Goal: Task Accomplishment & Management: Complete application form

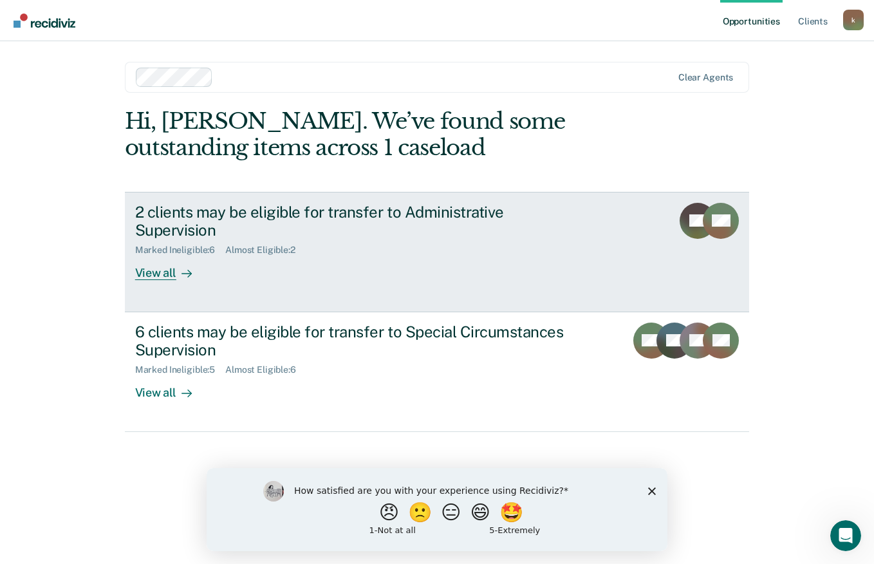
click at [260, 245] on div "Almost Eligible : 2" at bounding box center [265, 250] width 80 height 11
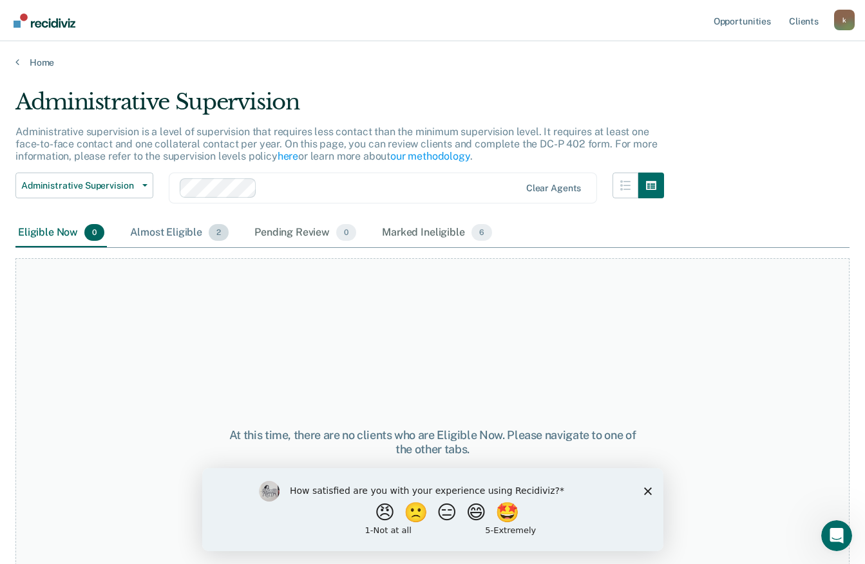
click at [199, 234] on div "Almost Eligible 2" at bounding box center [179, 233] width 104 height 28
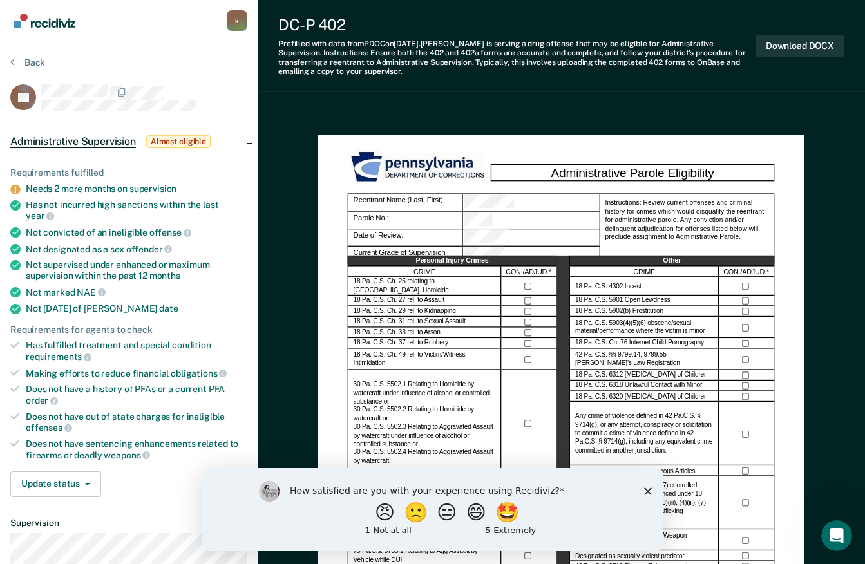
click at [643, 490] on icon "Close survey" at bounding box center [647, 491] width 8 height 8
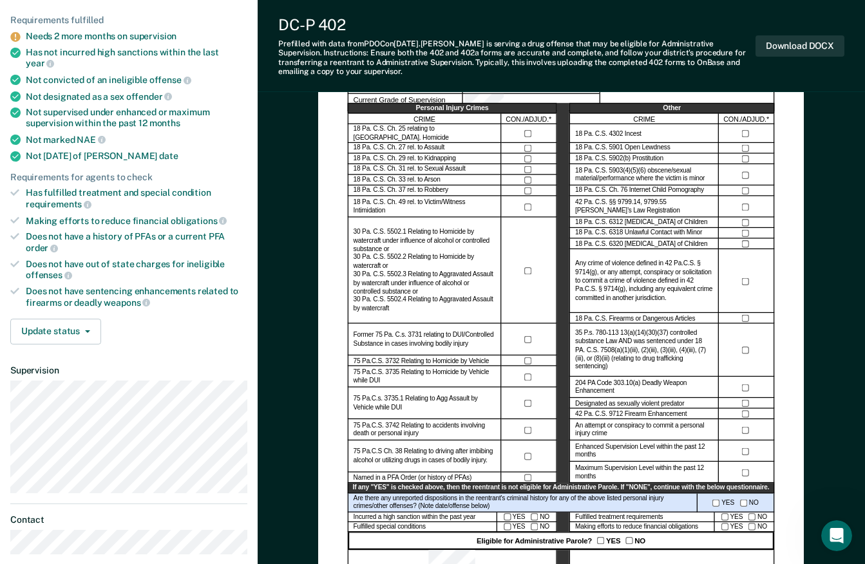
scroll to position [193, 0]
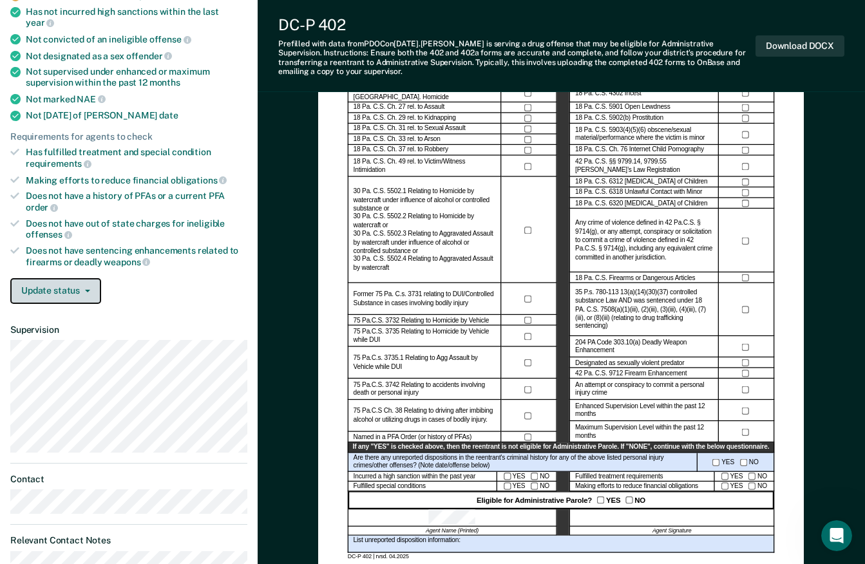
click at [76, 278] on button "Update status" at bounding box center [55, 291] width 91 height 26
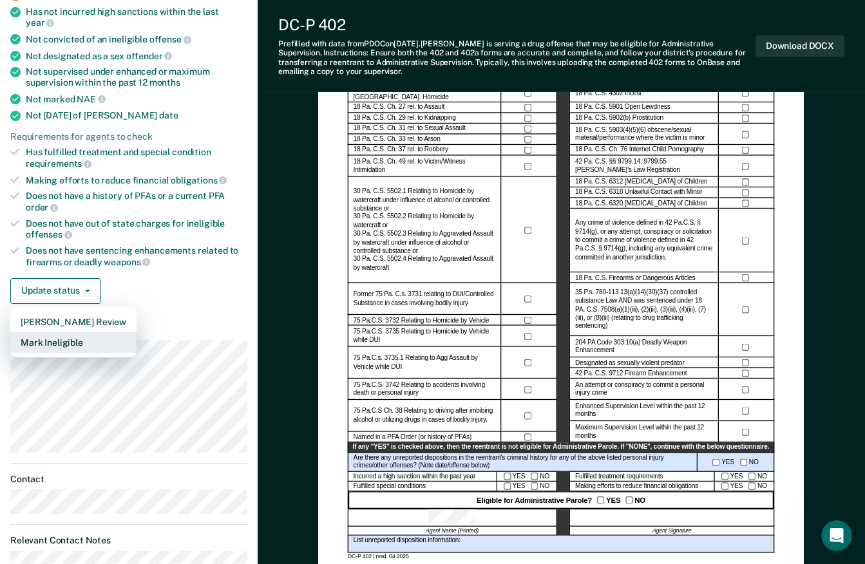
click at [64, 332] on button "Mark Ineligible" at bounding box center [73, 342] width 126 height 21
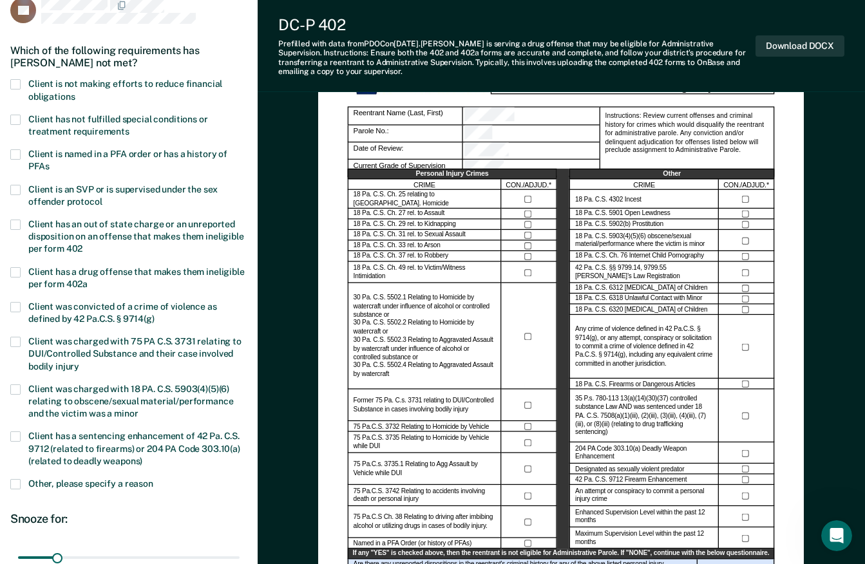
scroll to position [0, 0]
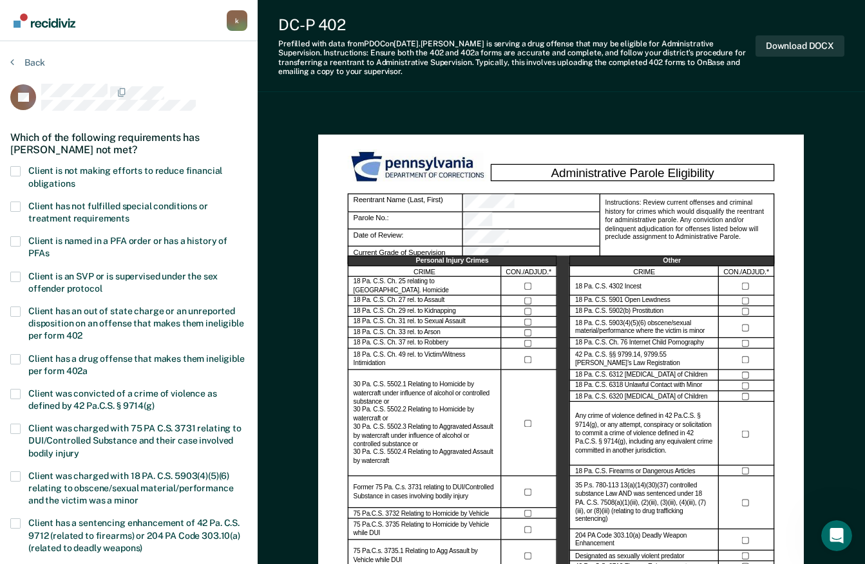
click at [15, 204] on span at bounding box center [15, 206] width 10 height 10
click at [129, 214] on input "Client has not fulfilled special conditions or treatment requirements" at bounding box center [129, 214] width 0 height 0
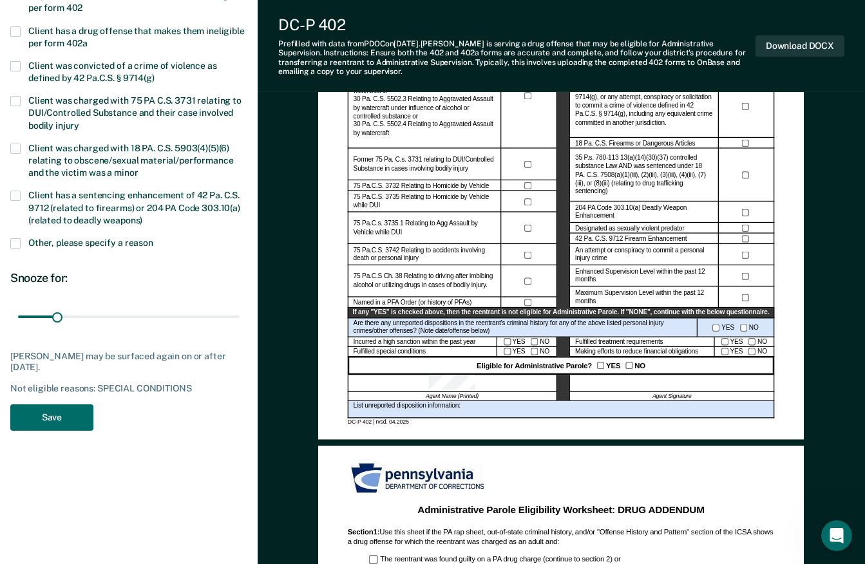
scroll to position [451, 0]
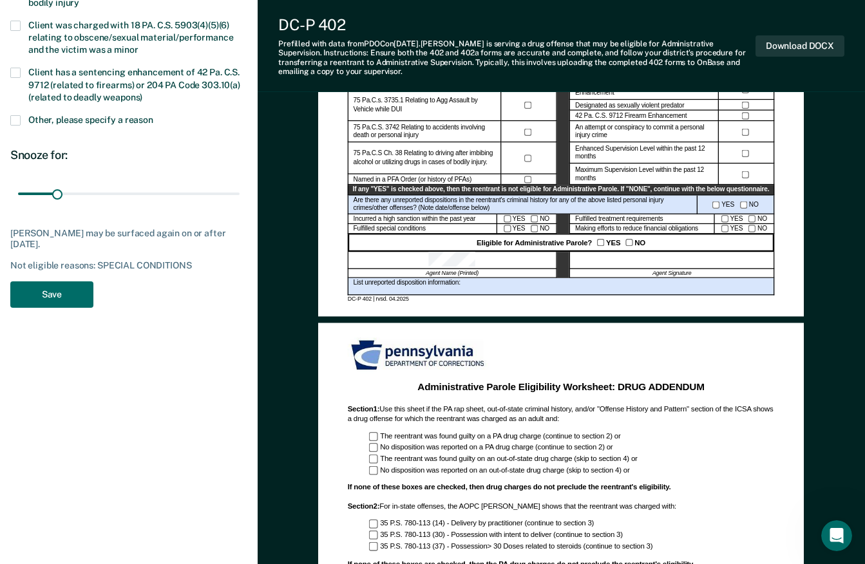
click at [14, 118] on span at bounding box center [15, 120] width 10 height 10
click at [153, 115] on input "Other, please specify a reason" at bounding box center [153, 115] width 0 height 0
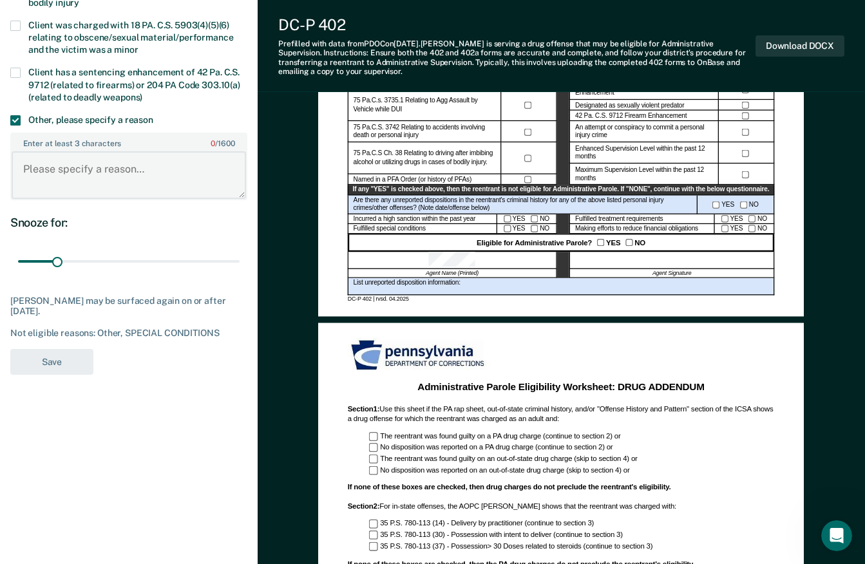
click at [68, 171] on textarea "Enter at least 3 characters 0 / 1600" at bounding box center [129, 175] width 234 height 48
type textarea "recent drug use & instability"
click at [73, 357] on button "Save" at bounding box center [51, 362] width 83 height 26
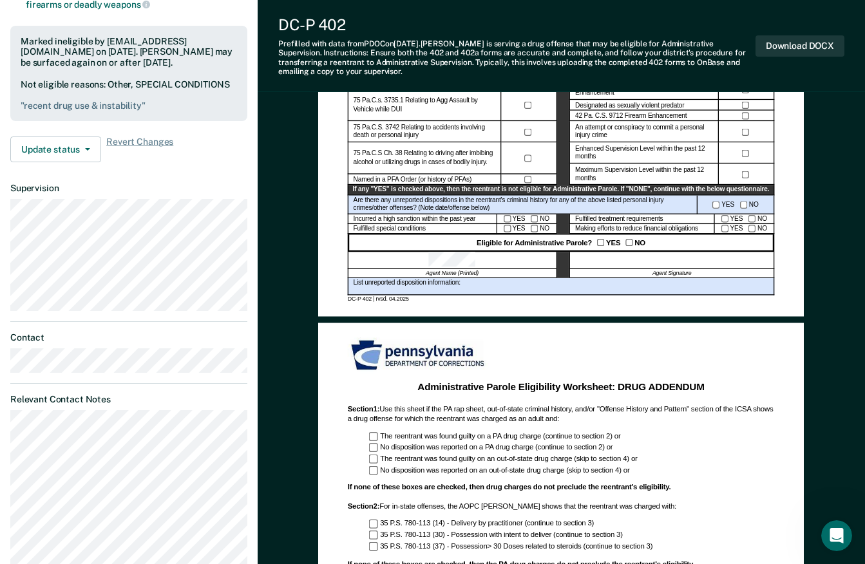
click at [431, 257] on div at bounding box center [452, 260] width 209 height 17
click at [360, 289] on div "List unreported disposition information:" at bounding box center [561, 286] width 427 height 17
click at [393, 286] on div "List unreported disposition information:" at bounding box center [561, 286] width 427 height 17
click at [461, 286] on div "List unreported disposition information:" at bounding box center [561, 286] width 427 height 17
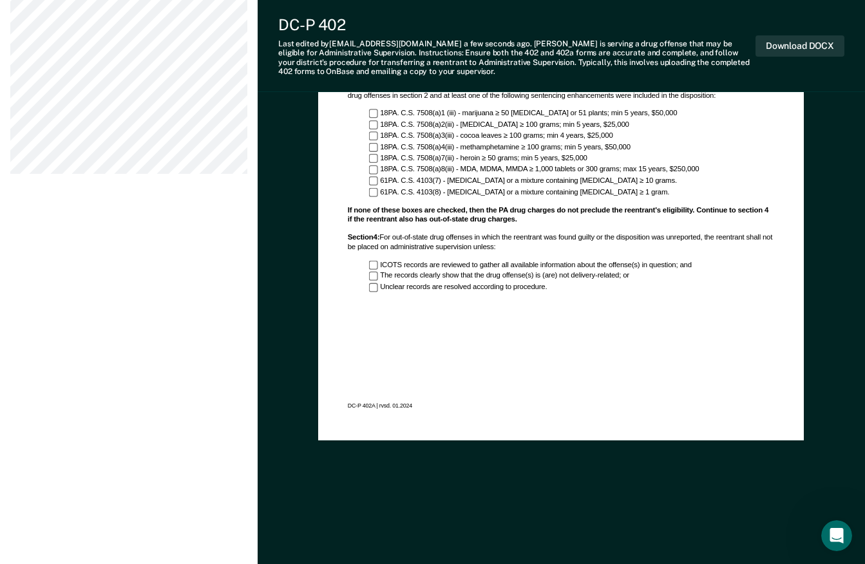
scroll to position [971, 0]
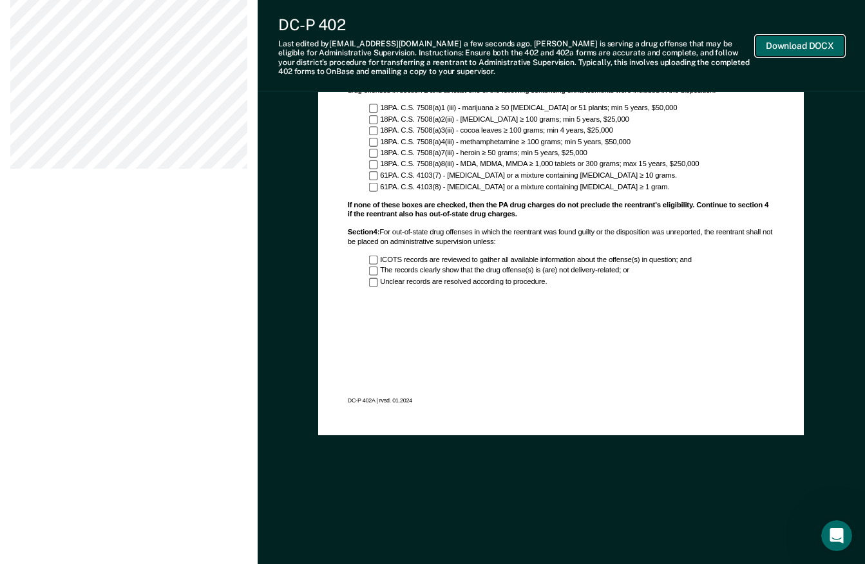
click at [785, 44] on button "Download DOCX" at bounding box center [799, 45] width 89 height 21
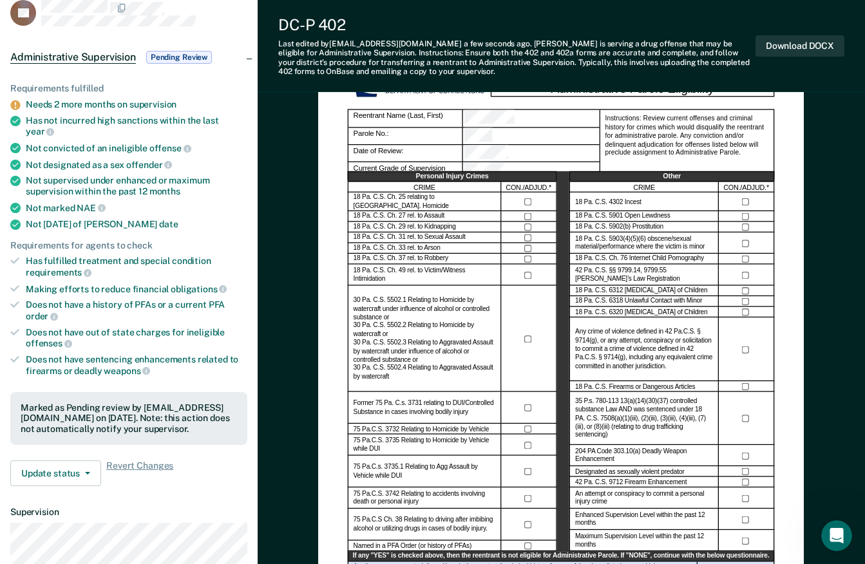
scroll to position [0, 0]
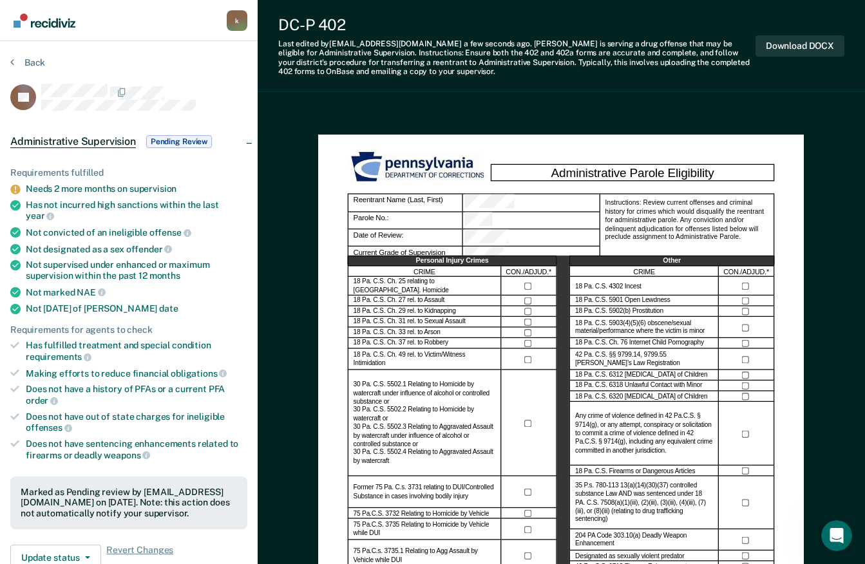
click at [236, 21] on div "k" at bounding box center [237, 20] width 21 height 21
click at [35, 60] on button "Back" at bounding box center [27, 63] width 35 height 12
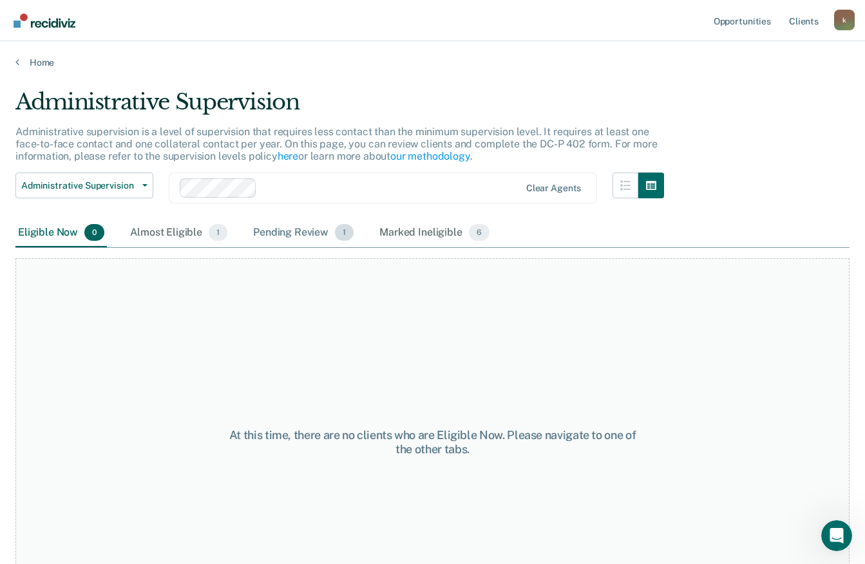
click at [303, 232] on div "Pending Review 1" at bounding box center [303, 233] width 106 height 28
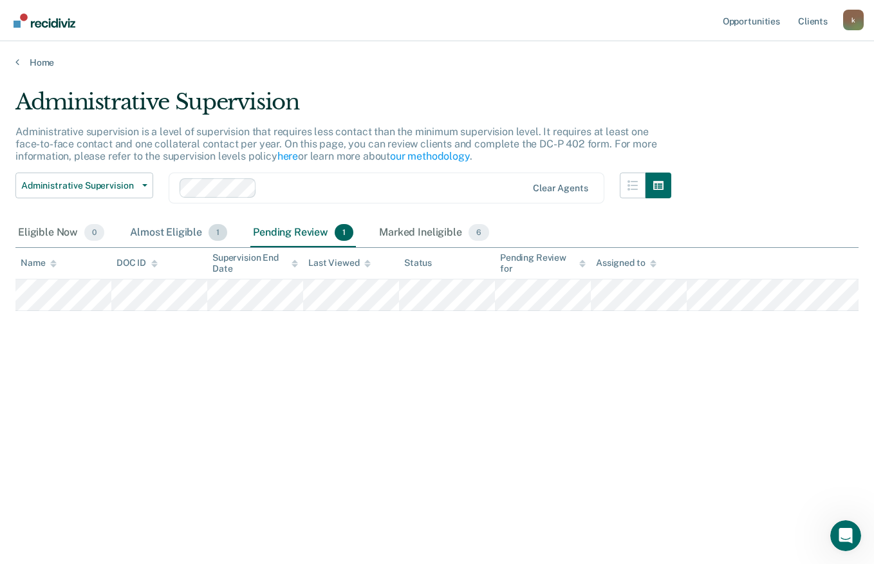
click at [173, 232] on div "Almost Eligible 1" at bounding box center [178, 233] width 102 height 28
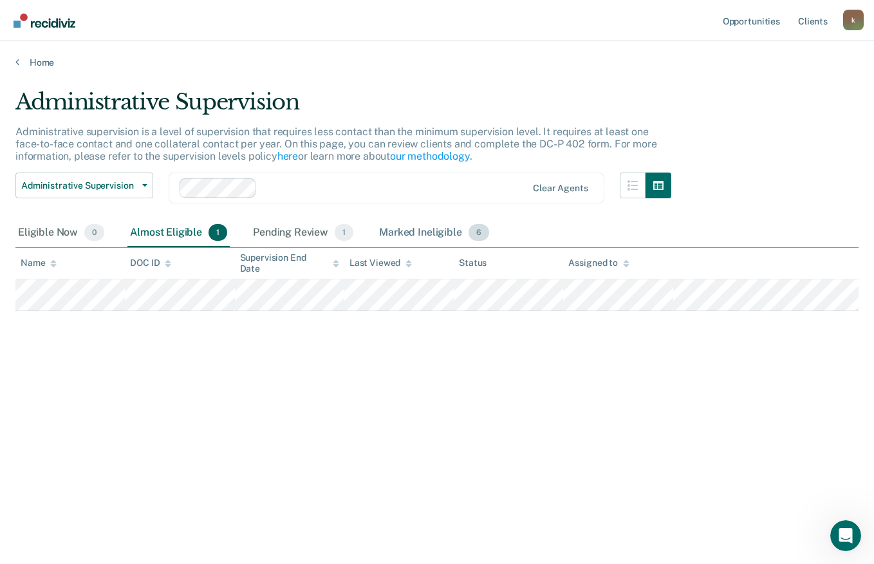
click at [412, 234] on div "Marked Ineligible 6" at bounding box center [434, 233] width 115 height 28
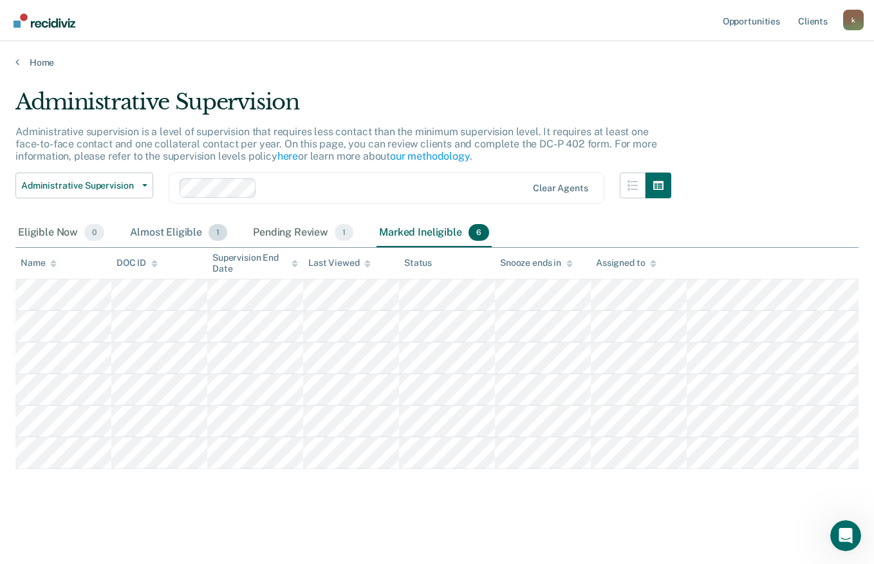
click at [180, 234] on div "Almost Eligible 1" at bounding box center [178, 233] width 102 height 28
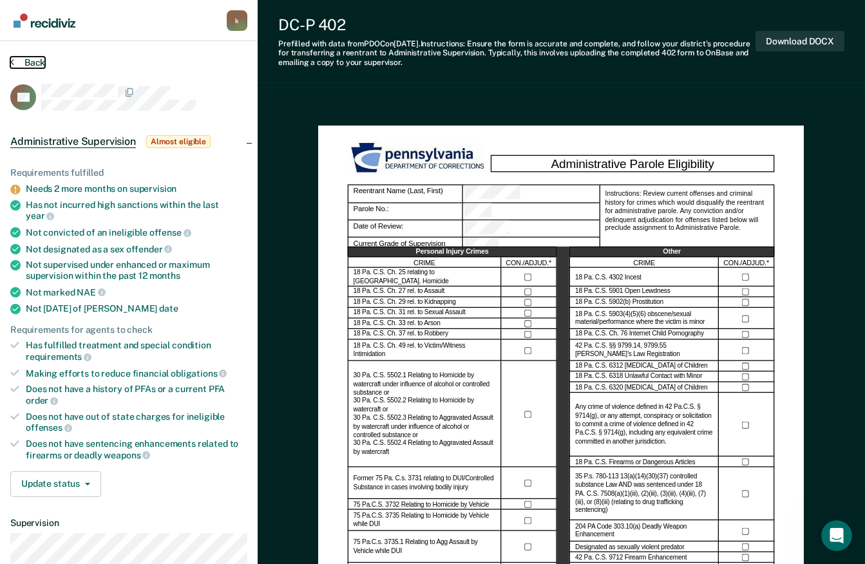
click at [35, 59] on button "Back" at bounding box center [27, 63] width 35 height 12
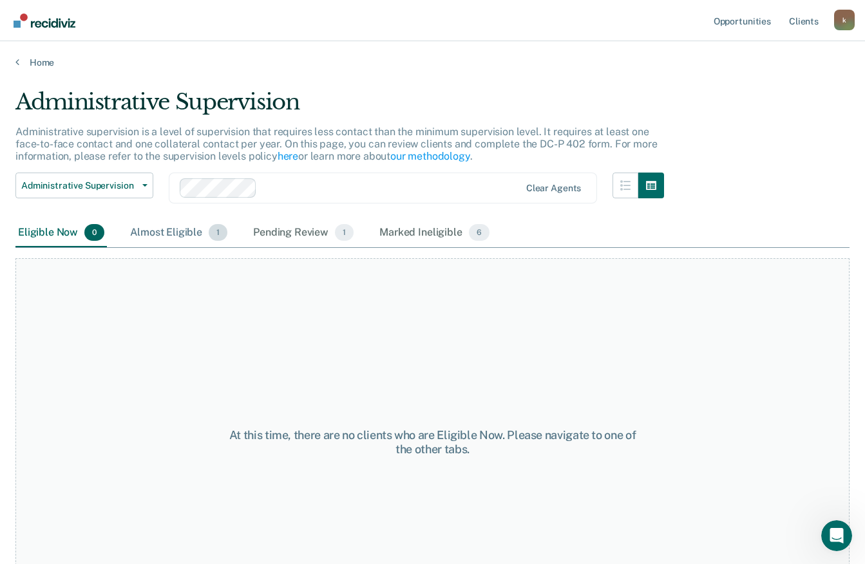
click at [189, 232] on div "Almost Eligible 1" at bounding box center [178, 233] width 102 height 28
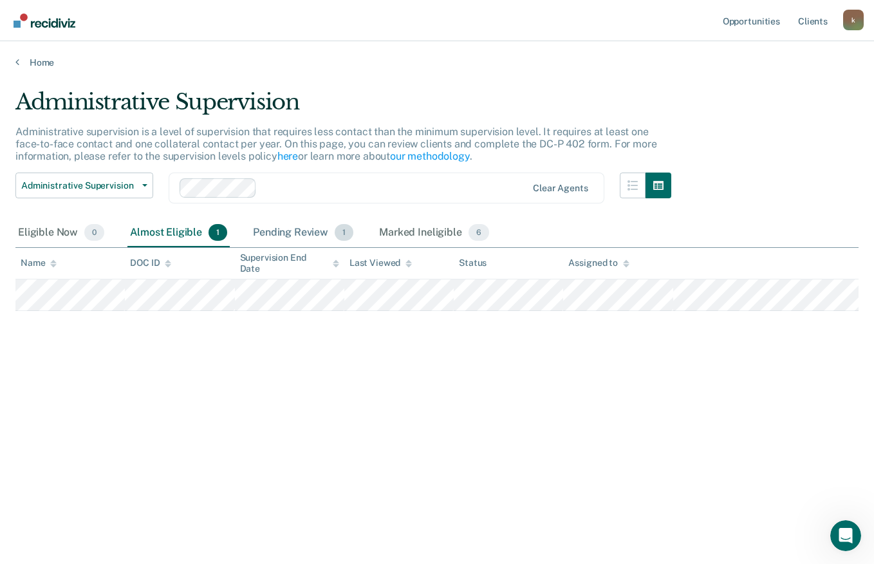
click at [327, 232] on div "Pending Review 1" at bounding box center [303, 233] width 106 height 28
